Goal: Task Accomplishment & Management: Manage account settings

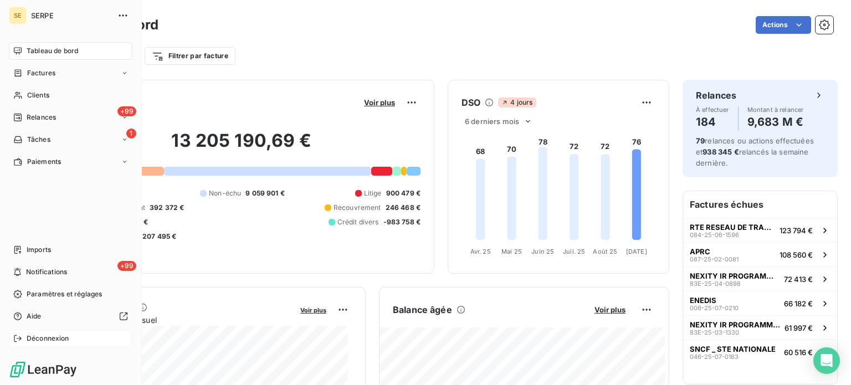
click at [55, 342] on span "Déconnexion" at bounding box center [48, 339] width 43 height 10
